Goal: Information Seeking & Learning: Learn about a topic

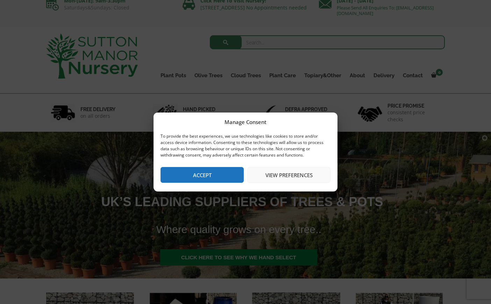
click at [216, 167] on button "Accept" at bounding box center [202, 175] width 83 height 16
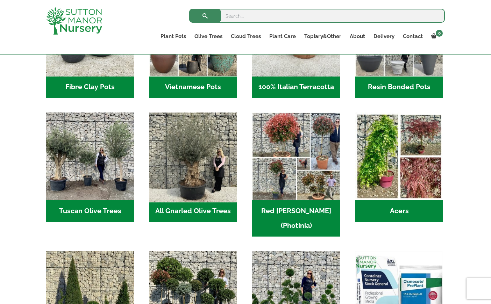
scroll to position [304, 0]
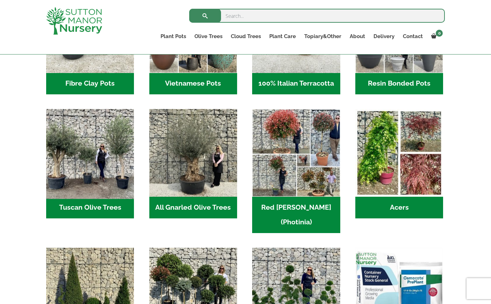
click at [112, 165] on img "Visit product category Tuscan Olive Trees" at bounding box center [90, 153] width 92 height 92
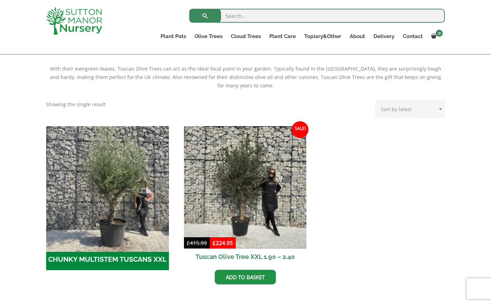
scroll to position [82, 0]
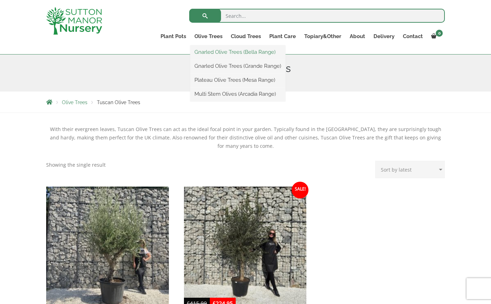
click at [220, 52] on link "Gnarled Olive Trees (Bella Range)" at bounding box center [237, 52] width 95 height 10
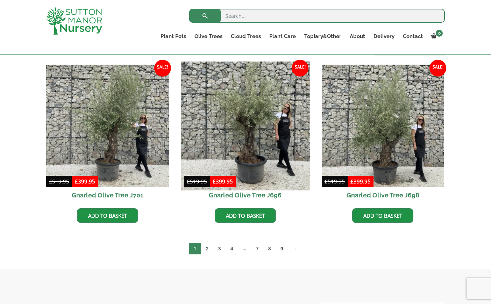
scroll to position [156, 0]
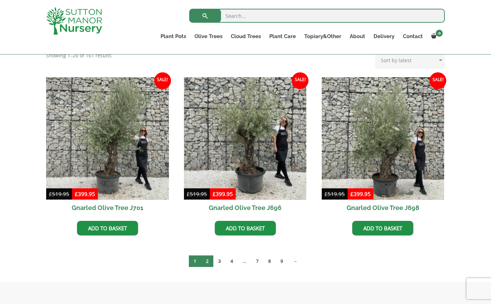
click at [208, 261] on link "2" at bounding box center [207, 262] width 12 height 12
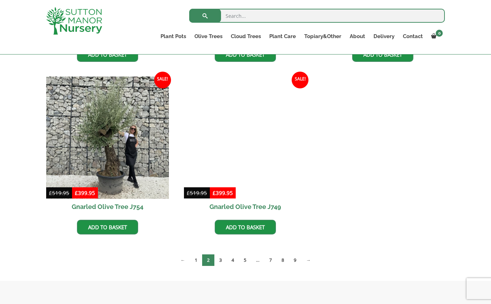
scroll to position [340, 0]
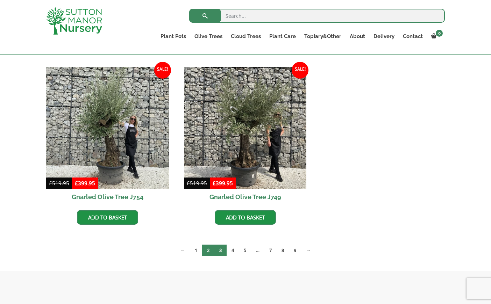
click at [220, 250] on link "3" at bounding box center [220, 251] width 12 height 12
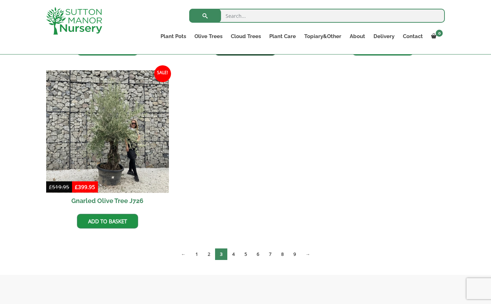
scroll to position [575, 0]
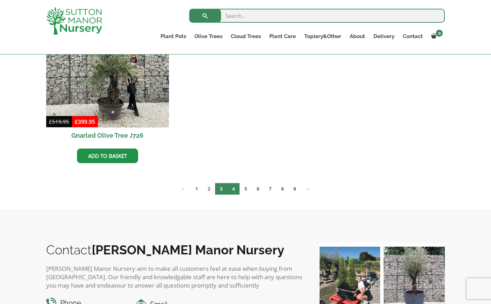
click at [235, 188] on link "4" at bounding box center [233, 189] width 12 height 12
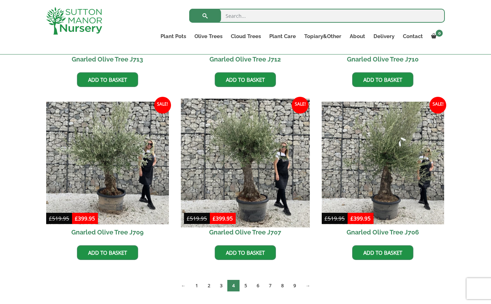
scroll to position [573, 0]
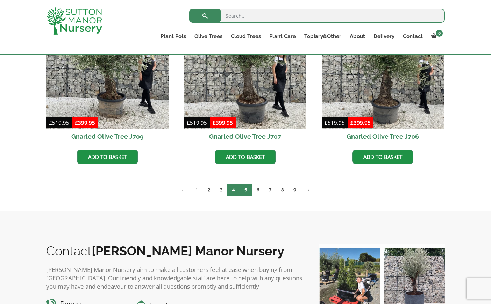
click at [244, 191] on link "5" at bounding box center [246, 190] width 12 height 12
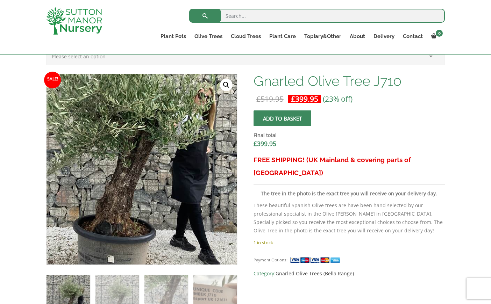
scroll to position [197, 0]
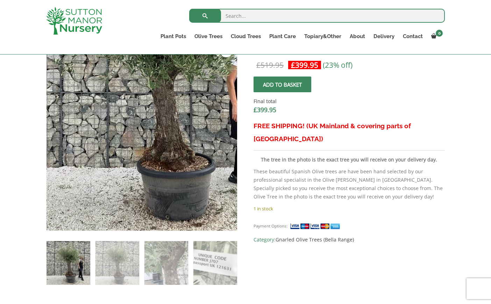
scroll to position [242, 0]
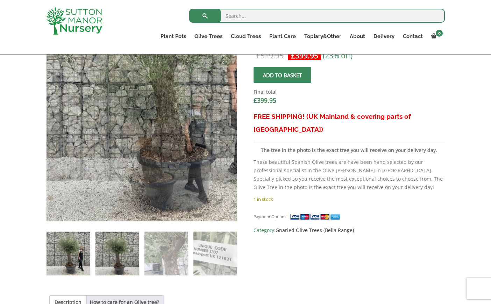
click at [115, 251] on img at bounding box center [118, 254] width 44 height 44
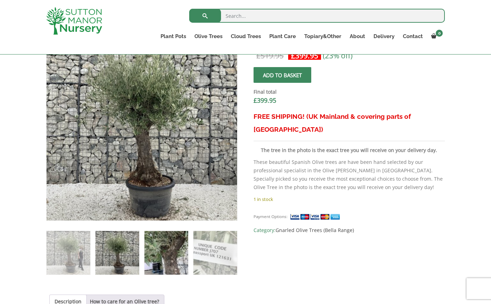
click at [166, 251] on img at bounding box center [167, 253] width 44 height 44
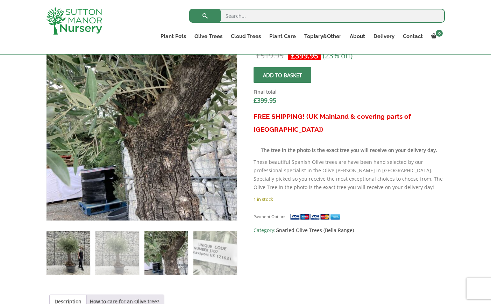
click at [84, 252] on img at bounding box center [69, 253] width 44 height 44
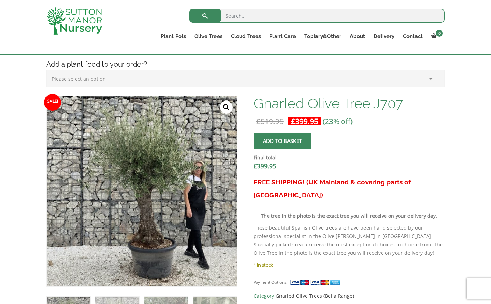
scroll to position [153, 0]
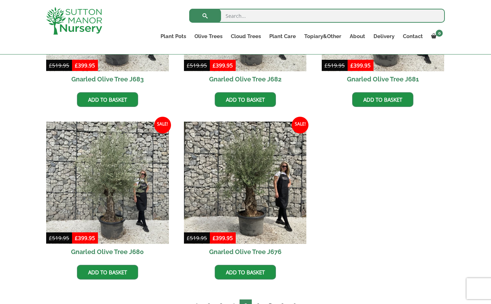
scroll to position [660, 0]
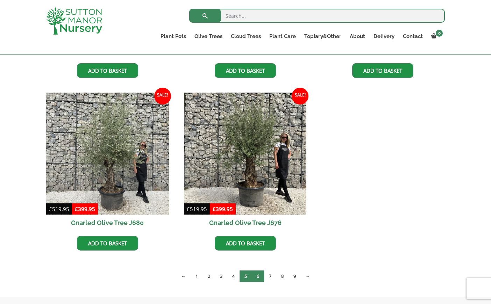
click at [257, 277] on link "6" at bounding box center [258, 277] width 12 height 12
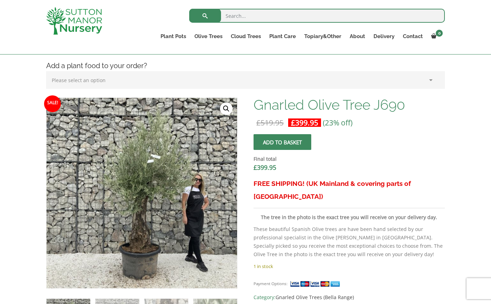
scroll to position [196, 0]
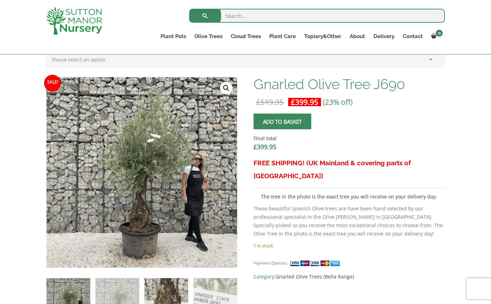
click at [161, 289] on img at bounding box center [167, 301] width 44 height 44
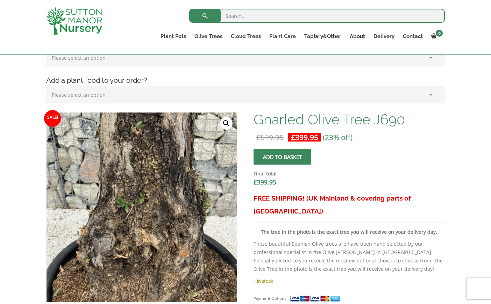
scroll to position [104, 0]
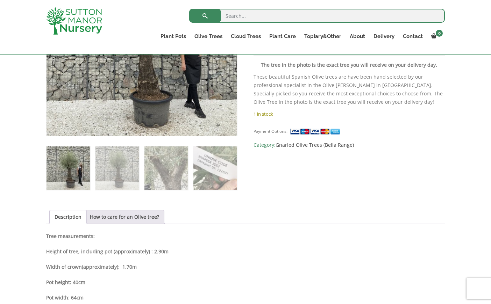
scroll to position [330, 0]
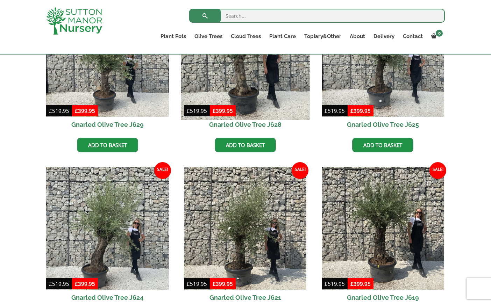
scroll to position [656, 0]
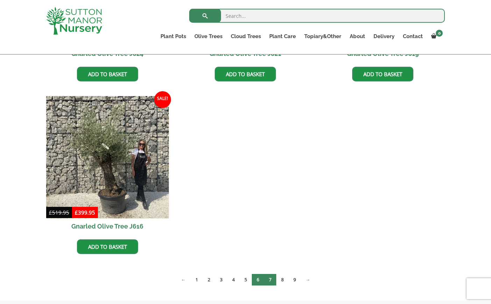
click at [268, 280] on link "7" at bounding box center [270, 280] width 12 height 12
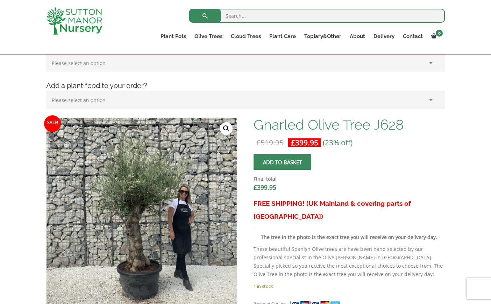
scroll to position [149, 0]
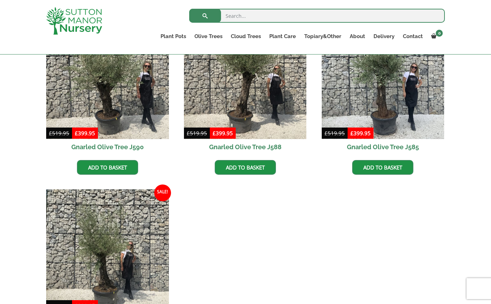
scroll to position [656, 0]
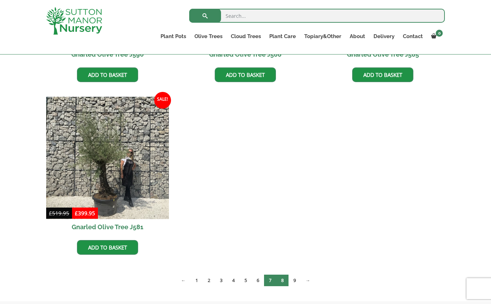
click at [282, 282] on link "8" at bounding box center [282, 281] width 12 height 12
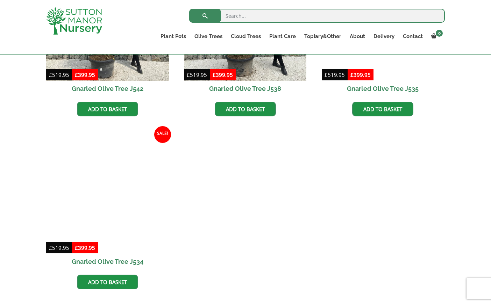
scroll to position [992, 0]
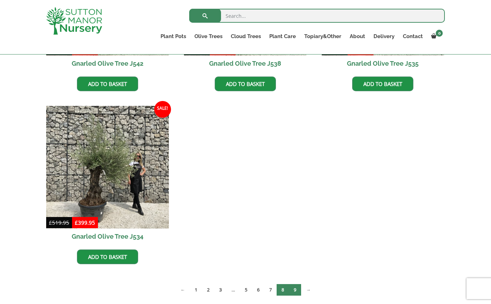
click at [293, 292] on link "9" at bounding box center [295, 290] width 12 height 12
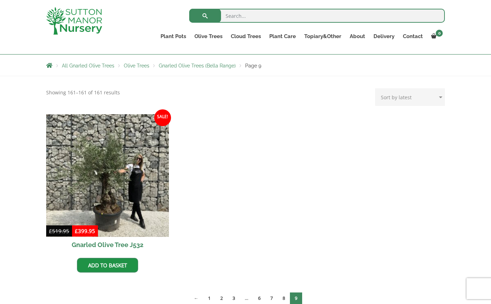
scroll to position [126, 0]
